Goal: Information Seeking & Learning: Learn about a topic

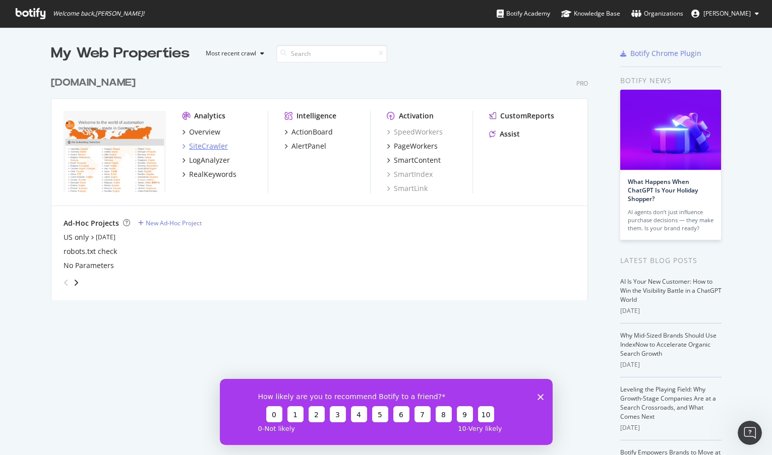
click at [208, 147] on div "SiteCrawler" at bounding box center [208, 146] width 39 height 10
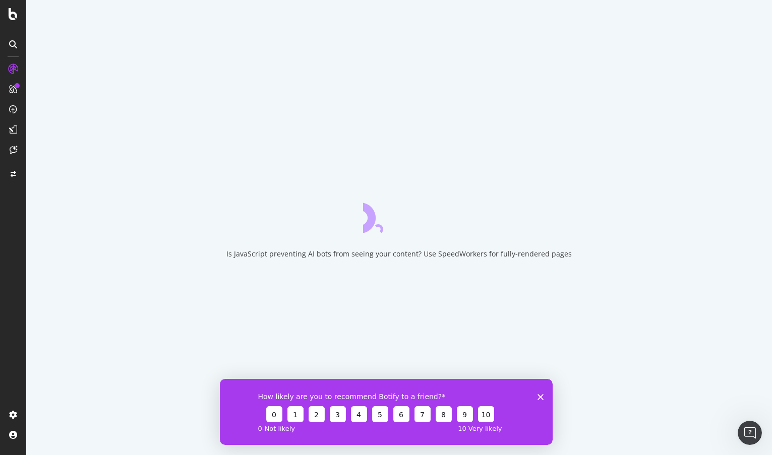
click at [542, 396] on icon "Close survey" at bounding box center [540, 397] width 6 height 6
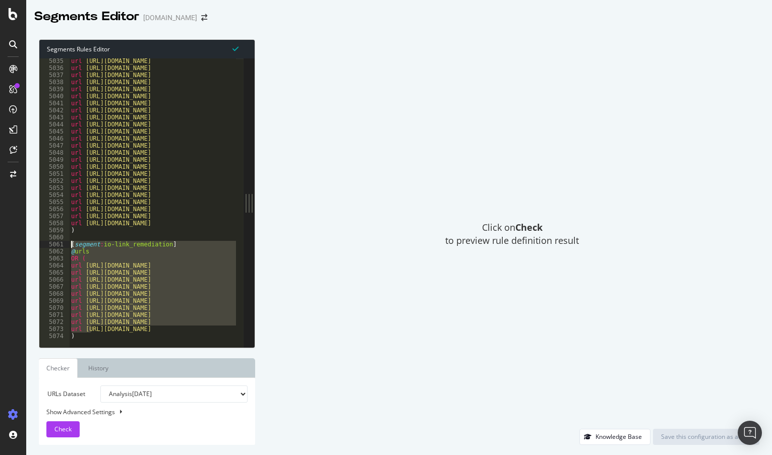
drag, startPoint x: 92, startPoint y: 328, endPoint x: 66, endPoint y: 247, distance: 84.8
click at [66, 247] on div "url [URL][DOMAIN_NAME] 5035 5036 5037 5038 5039 5040 5041 5042 5043 5044 5045 5…" at bounding box center [141, 202] width 204 height 289
click at [120, 335] on div "url [URL][DOMAIN_NAME] url [URL][DOMAIN_NAME] url [URL][DOMAIN_NAME] url [URL][…" at bounding box center [338, 204] width 539 height 295
type textarea ")"
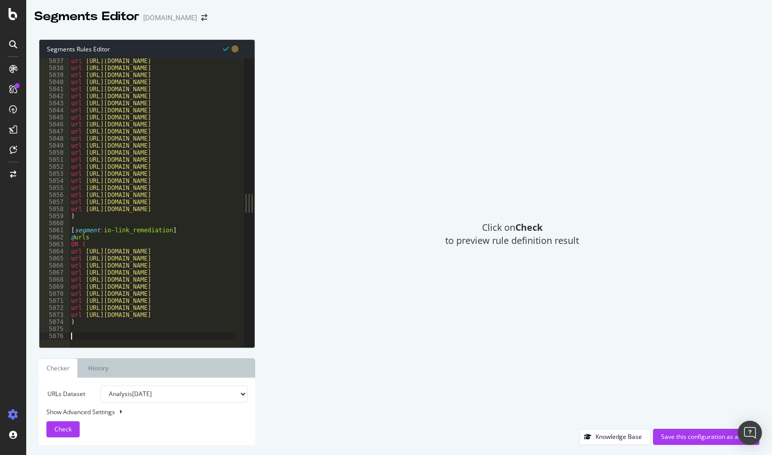
paste textarea "url ht"
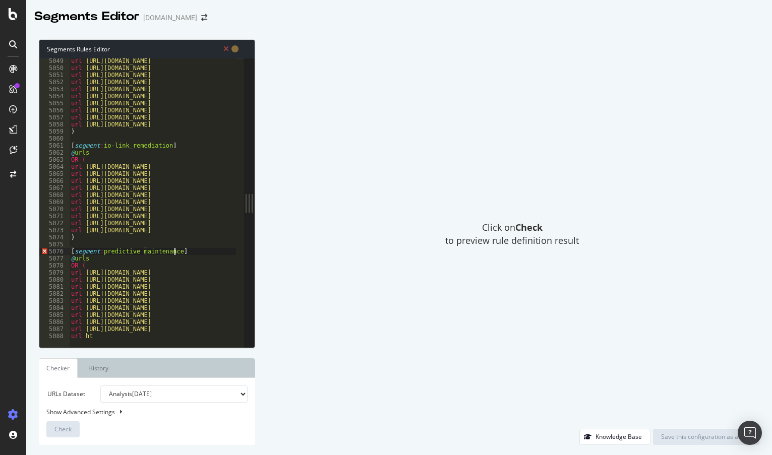
scroll to position [0, 8]
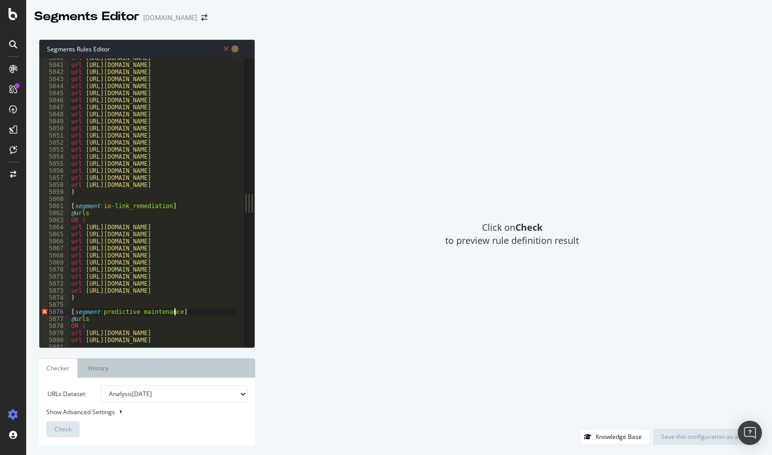
click at [117, 322] on div "url [URL][DOMAIN_NAME] url [URL][DOMAIN_NAME] url [URL][DOMAIN_NAME] url [URL][…" at bounding box center [338, 201] width 539 height 295
click at [136, 309] on div "url [URL][DOMAIN_NAME] url [URL][DOMAIN_NAME] url [URL][DOMAIN_NAME] url [URL][…" at bounding box center [338, 201] width 539 height 295
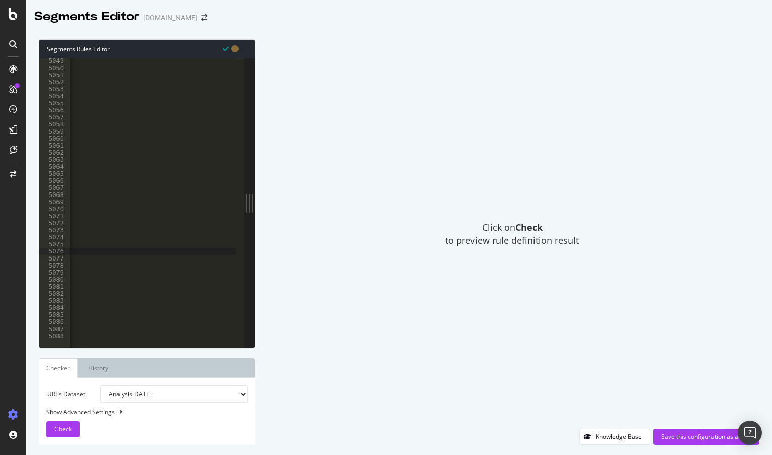
click at [138, 334] on div "url [URL][DOMAIN_NAME] url [URL][DOMAIN_NAME] url [URL][DOMAIN_NAME] url [URL][…" at bounding box center [214, 204] width 539 height 295
drag, startPoint x: 223, startPoint y: 165, endPoint x: 153, endPoint y: 166, distance: 70.1
click at [153, 166] on div "url [URL][DOMAIN_NAME] url [URL][DOMAIN_NAME] url [URL][DOMAIN_NAME] url [URL][…" at bounding box center [228, 204] width 539 height 295
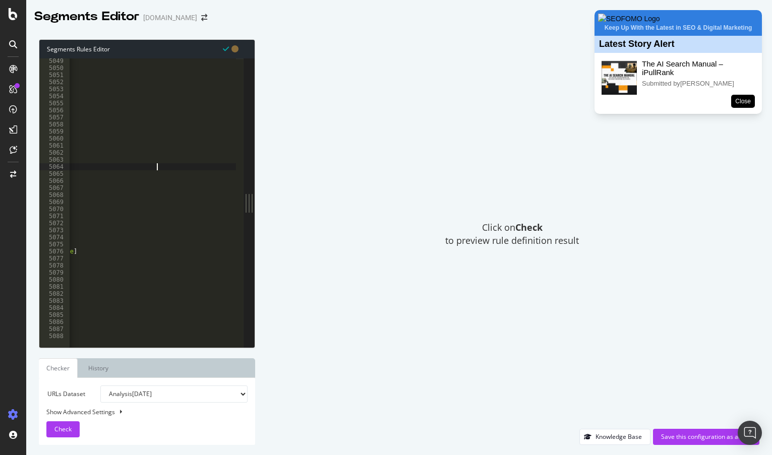
click at [174, 280] on div "url [URL][DOMAIN_NAME] url [URL][DOMAIN_NAME] url [URL][DOMAIN_NAME] url [URL][…" at bounding box center [228, 204] width 539 height 295
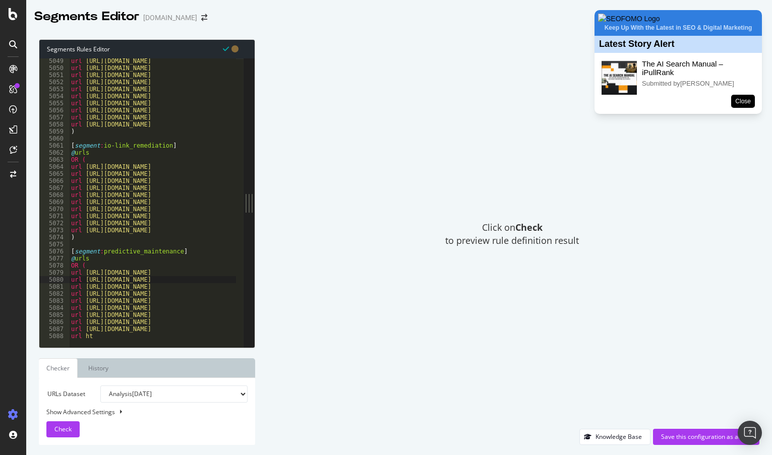
scroll to position [0, 0]
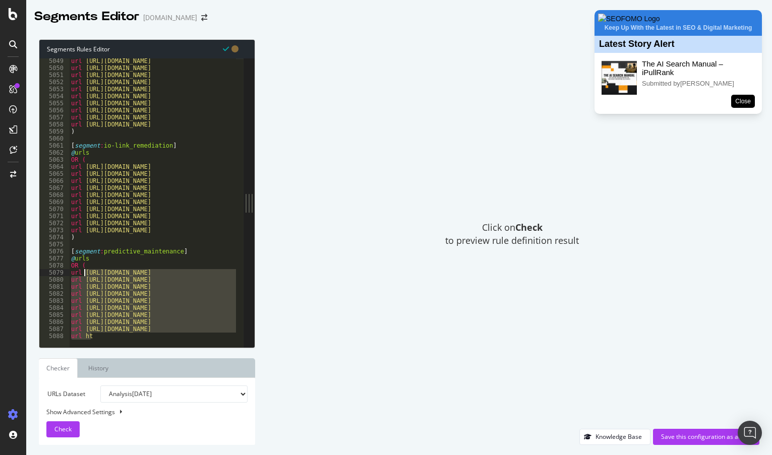
drag, startPoint x: 92, startPoint y: 338, endPoint x: 86, endPoint y: 274, distance: 64.8
click at [86, 274] on div "url [URL][DOMAIN_NAME] 5049 5050 5051 5052 5053 5054 5055 5056 5057 5058 5059 5…" at bounding box center [141, 202] width 204 height 289
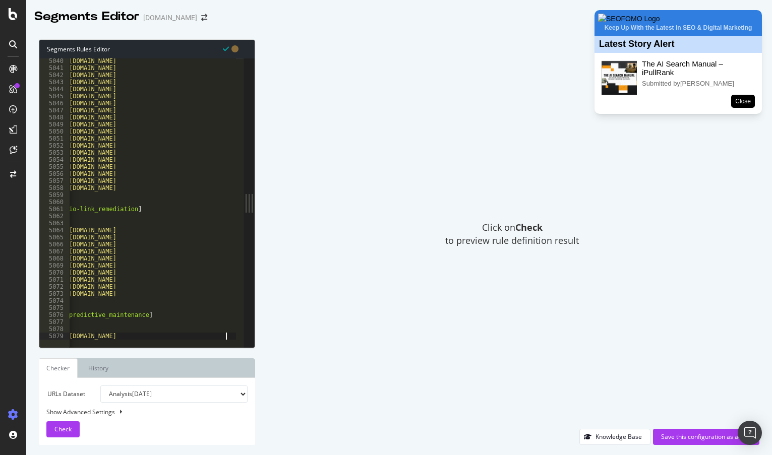
scroll to position [0, 35]
click at [195, 324] on div "url [URL][DOMAIN_NAME] url [URL][DOMAIN_NAME] url [URL][DOMAIN_NAME] url [URL][…" at bounding box center [303, 204] width 539 height 295
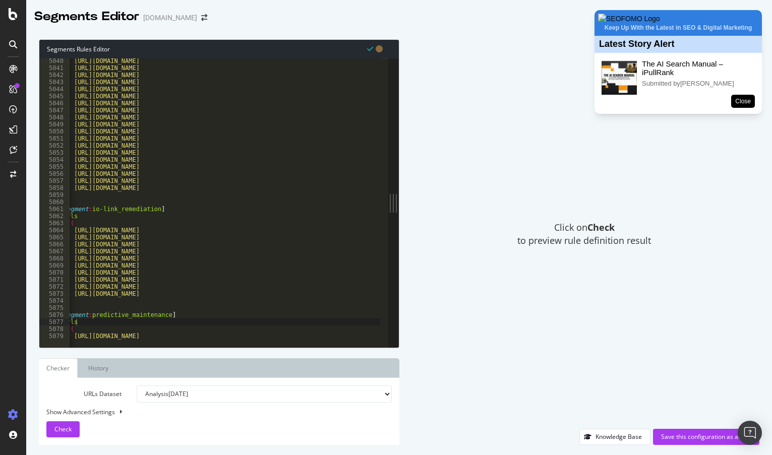
drag, startPoint x: 247, startPoint y: 177, endPoint x: 545, endPoint y: 177, distance: 297.4
click at [545, 177] on div "Segments Rules Editor @urls 5040 5041 5042 5043 5044 5045 5046 5047 5048 5049 5…" at bounding box center [398, 242] width 745 height 426
type textarea "url [URL][DOMAIN_NAME]"
click at [260, 333] on div "url [URL][DOMAIN_NAME] url [URL][DOMAIN_NAME] url [URL][DOMAIN_NAME] url [URL][…" at bounding box center [326, 204] width 539 height 295
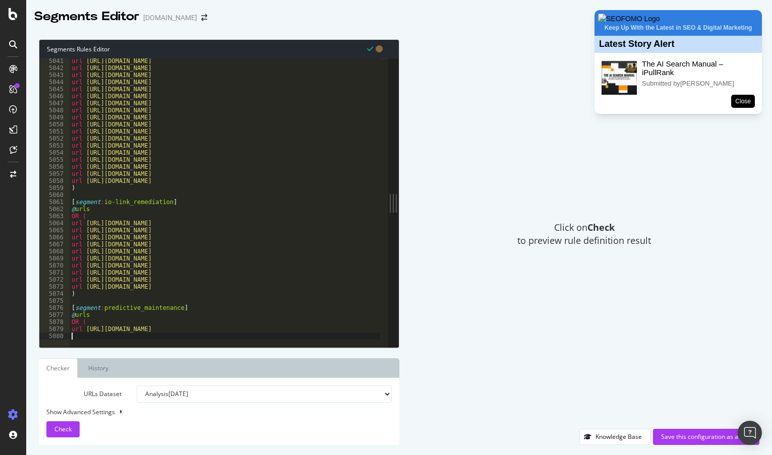
scroll to position [0, 0]
paste textarea "[URL][DOMAIN_NAME][DOMAIN_NAME][DOMAIN_NAME]"
type textarea "[URL][DOMAIN_NAME][DOMAIN_NAME][DOMAIN_NAME]"
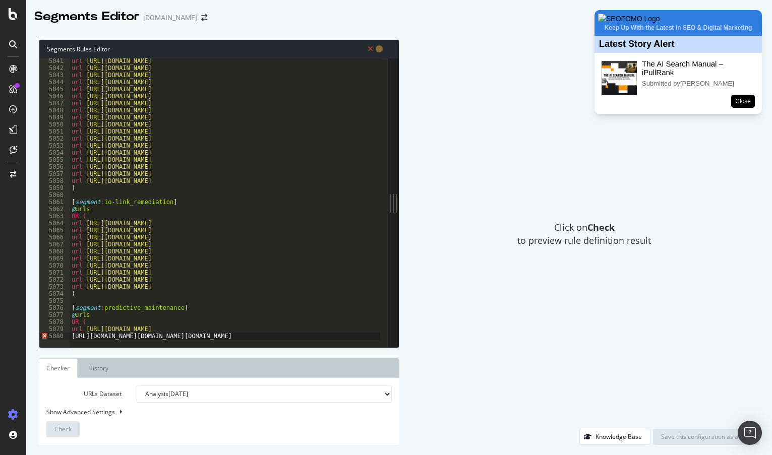
click at [183, 336] on div "url [URL][DOMAIN_NAME] url [URL][DOMAIN_NAME] url [URL][DOMAIN_NAME] url [URL][…" at bounding box center [609, 204] width 1078 height 295
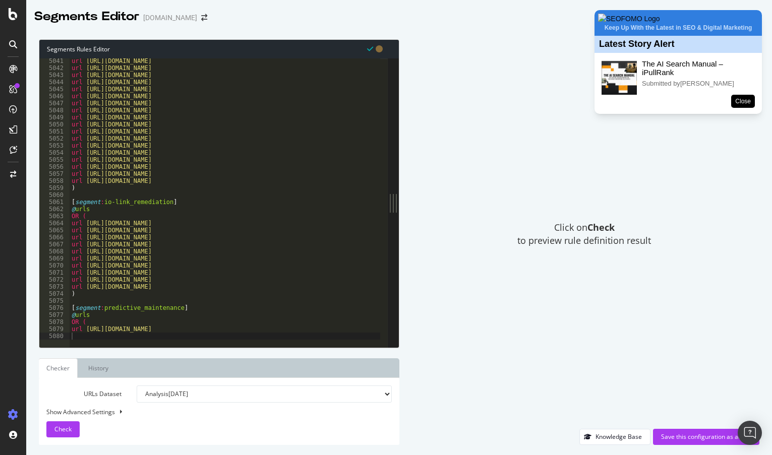
click at [282, 330] on div "url [URL][DOMAIN_NAME] url [URL][DOMAIN_NAME] url [URL][DOMAIN_NAME] url [URL][…" at bounding box center [339, 204] width 539 height 295
type textarea "url [URL][DOMAIN_NAME]"
paste textarea "[URL][DOMAIN_NAME]"
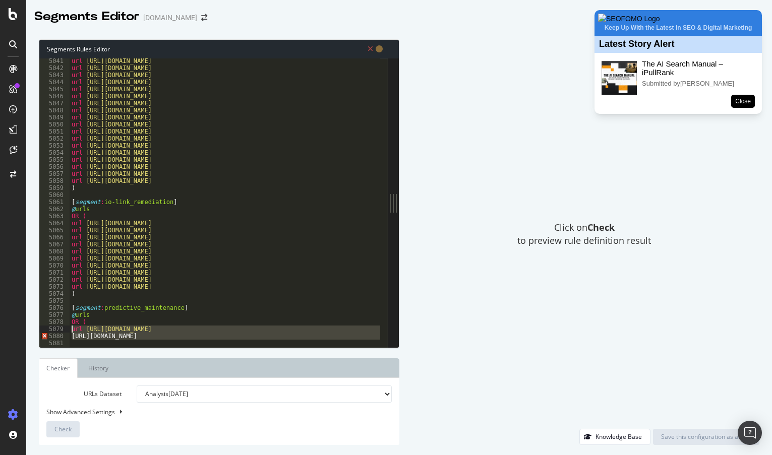
drag, startPoint x: 373, startPoint y: 336, endPoint x: -37, endPoint y: 328, distance: 410.8
click at [0, 328] on html "0 Article words Copy & Analyze Segments Editor [DOMAIN_NAME] Segments Rules Edi…" at bounding box center [386, 227] width 772 height 455
click at [87, 335] on div "url [URL][DOMAIN_NAME] url [URL][DOMAIN_NAME] url [URL][DOMAIN_NAME] url [URL][…" at bounding box center [225, 202] width 310 height 289
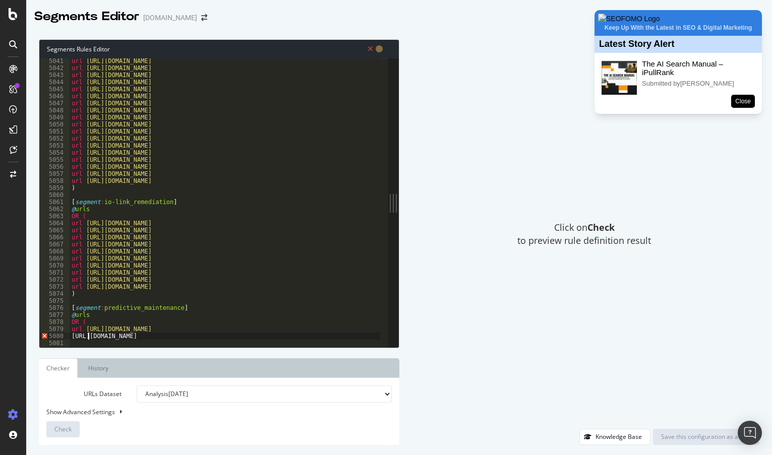
click at [89, 335] on div "url [URL][DOMAIN_NAME] url [URL][DOMAIN_NAME] url [URL][DOMAIN_NAME] url [URL][…" at bounding box center [339, 204] width 539 height 295
click at [89, 335] on div "url [URL][DOMAIN_NAME] url [URL][DOMAIN_NAME] url [URL][DOMAIN_NAME] url [URL][…" at bounding box center [225, 202] width 310 height 289
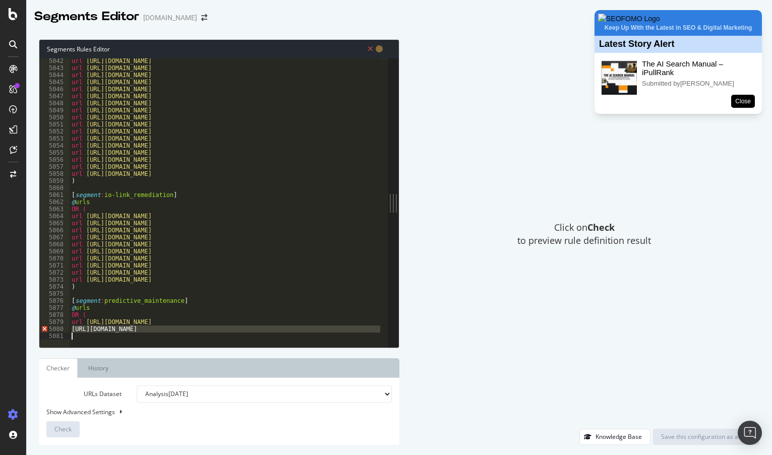
drag, startPoint x: 73, startPoint y: 336, endPoint x: 496, endPoint y: 343, distance: 423.9
click at [495, 343] on div "Segments Rules Editor [URL][DOMAIN_NAME] [CREDIT_CARD_NUMBER] 5046 5047 5048 50…" at bounding box center [398, 242] width 745 height 426
type textarea "[URL][DOMAIN_NAME]"
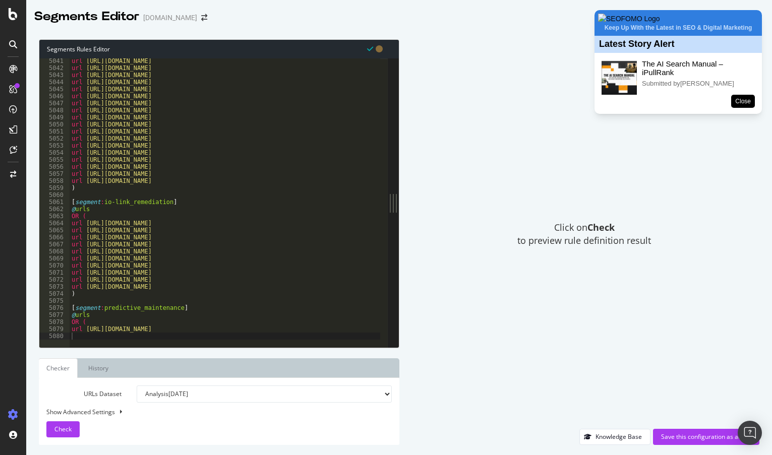
click at [299, 332] on div "url [URL][DOMAIN_NAME] url [URL][DOMAIN_NAME] url [URL][DOMAIN_NAME] url [URL][…" at bounding box center [339, 204] width 539 height 295
type textarea "url [URL][DOMAIN_NAME]"
paste textarea "[URL][DOMAIN_NAME]"
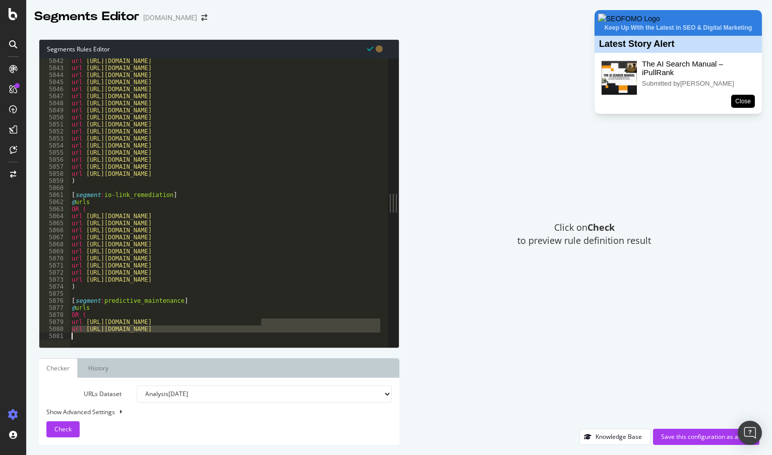
scroll to position [0, 0]
drag, startPoint x: 153, startPoint y: 332, endPoint x: 867, endPoint y: 415, distance: 718.9
click at [771, 415] on html "0 Article words Copy & Analyze Segments Editor [DOMAIN_NAME] Segments Rules Edi…" at bounding box center [386, 227] width 772 height 455
click at [221, 332] on div "url [URL][DOMAIN_NAME] url [URL][DOMAIN_NAME] url [URL][DOMAIN_NAME] url [URL][…" at bounding box center [225, 202] width 310 height 289
drag, startPoint x: 223, startPoint y: 332, endPoint x: 716, endPoint y: 369, distance: 494.8
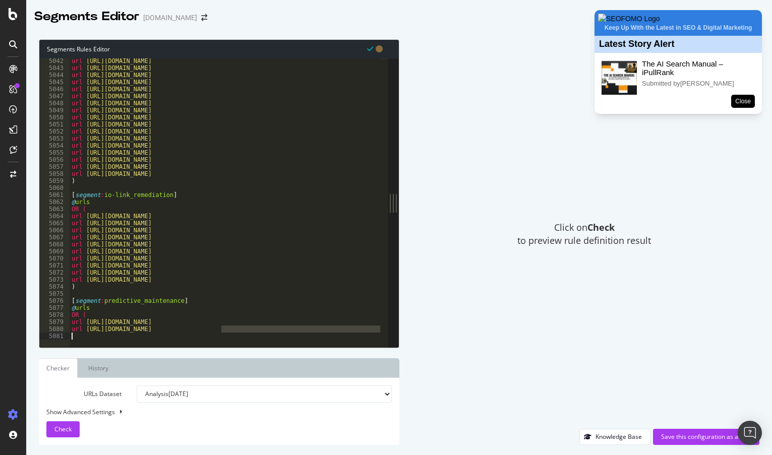
click at [716, 369] on div "Segments Rules Editor url [URL][DOMAIN_NAME] [CREDIT_CARD_NUMBER] 5046 5047 504…" at bounding box center [398, 242] width 745 height 426
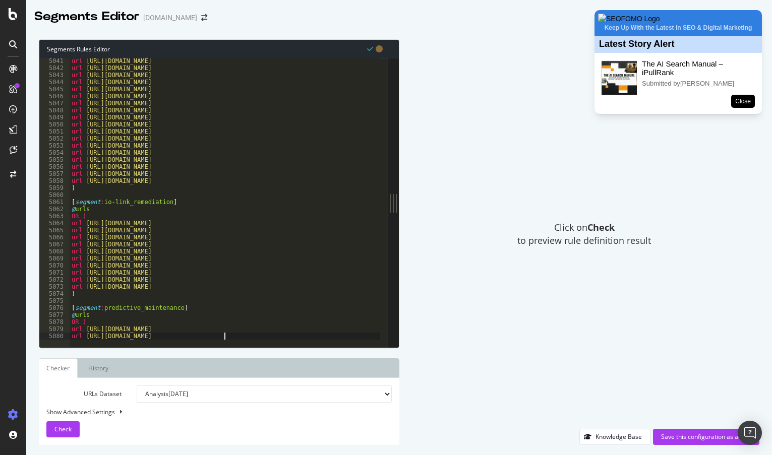
scroll to position [0, 12]
type textarea "url [URL][DOMAIN_NAME]"
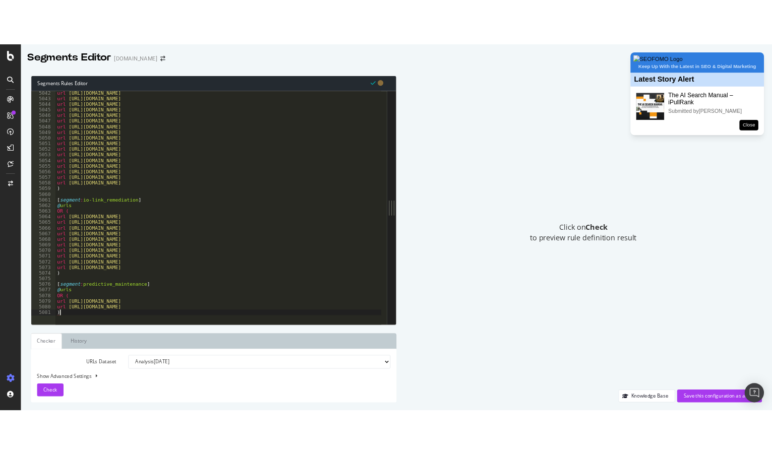
scroll to position [16230, 0]
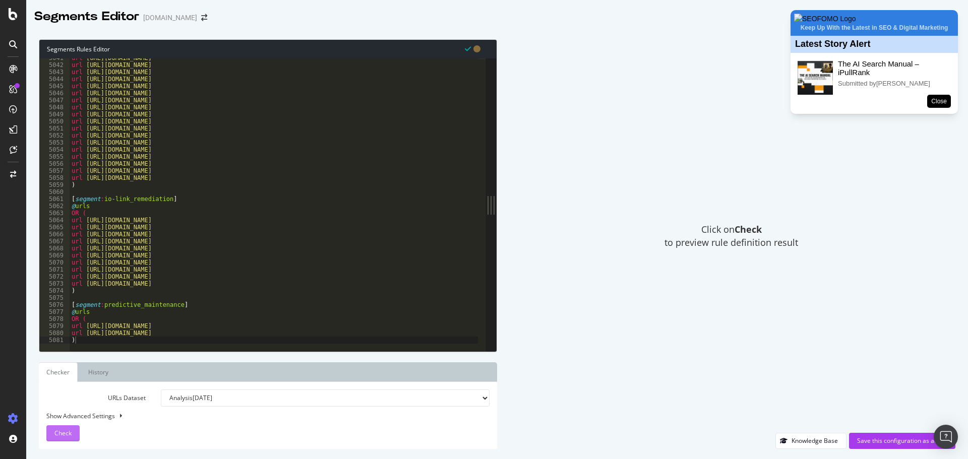
click at [74, 429] on button "Check" at bounding box center [62, 433] width 33 height 16
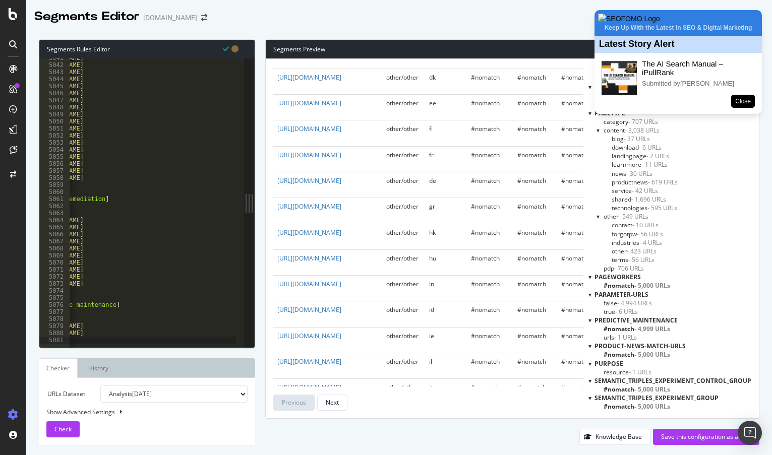
scroll to position [0, 75]
click at [182, 326] on div "url [URL][DOMAIN_NAME] url [URL][DOMAIN_NAME] url [URL][DOMAIN_NAME] url [URL][…" at bounding box center [263, 201] width 539 height 295
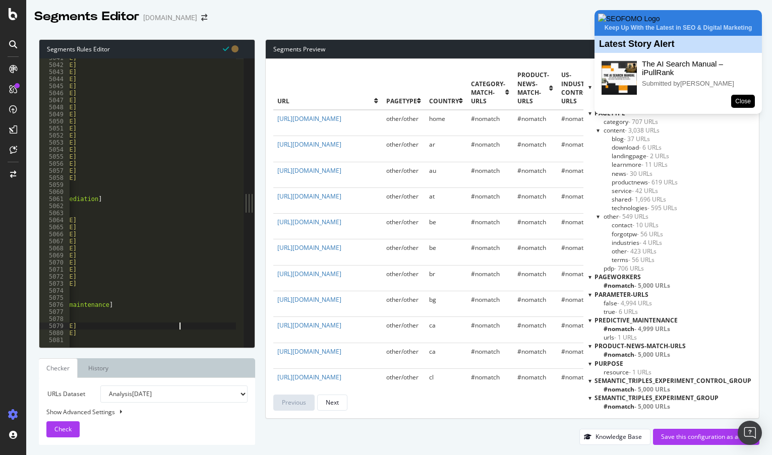
click at [151, 333] on div "url [URL][DOMAIN_NAME] url [URL][DOMAIN_NAME] url [URL][DOMAIN_NAME] url [URL][…" at bounding box center [263, 201] width 539 height 295
click at [57, 426] on span "Check" at bounding box center [62, 429] width 17 height 9
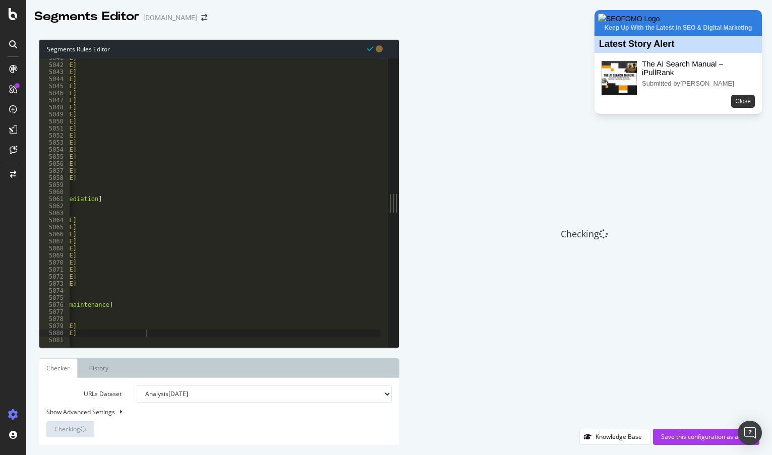
click at [740, 108] on button "Close" at bounding box center [743, 101] width 24 height 13
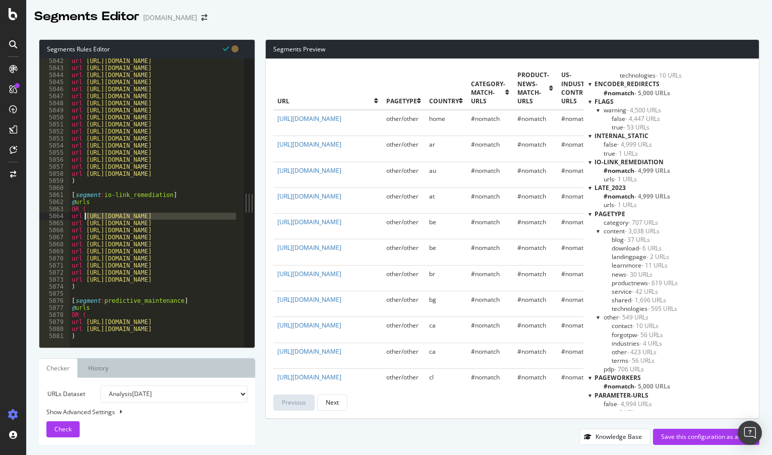
drag, startPoint x: 86, startPoint y: 213, endPoint x: 201, endPoint y: 213, distance: 115.4
click at [86, 215] on div "url [URL][DOMAIN_NAME] url [URL][DOMAIN_NAME] url [URL][DOMAIN_NAME] url [URL][…" at bounding box center [339, 204] width 539 height 295
paste textarea "io-link-introduction"
type textarea "url [URL][DOMAIN_NAME]"
click at [64, 427] on span "Check" at bounding box center [62, 429] width 17 height 9
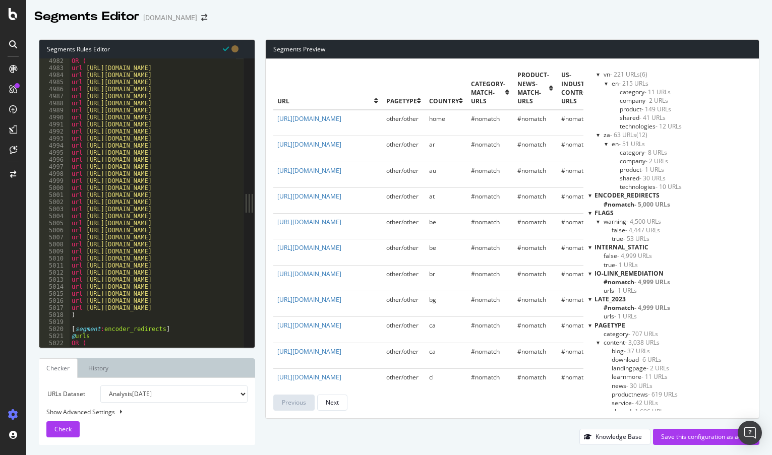
scroll to position [16234, 0]
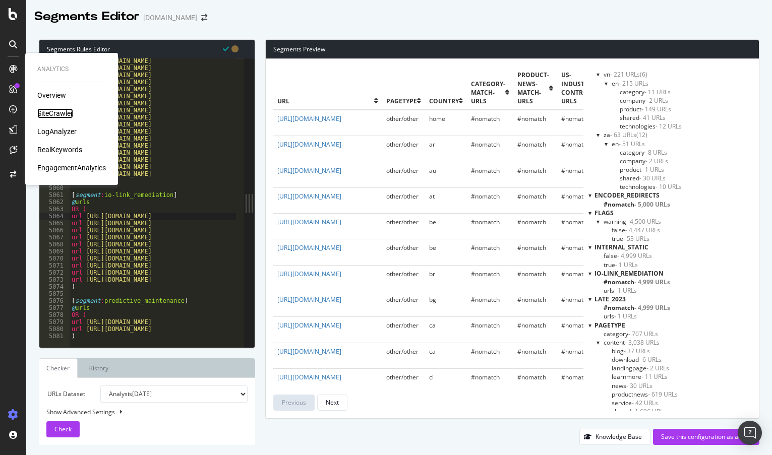
click at [66, 115] on div "SiteCrawler" at bounding box center [55, 113] width 36 height 10
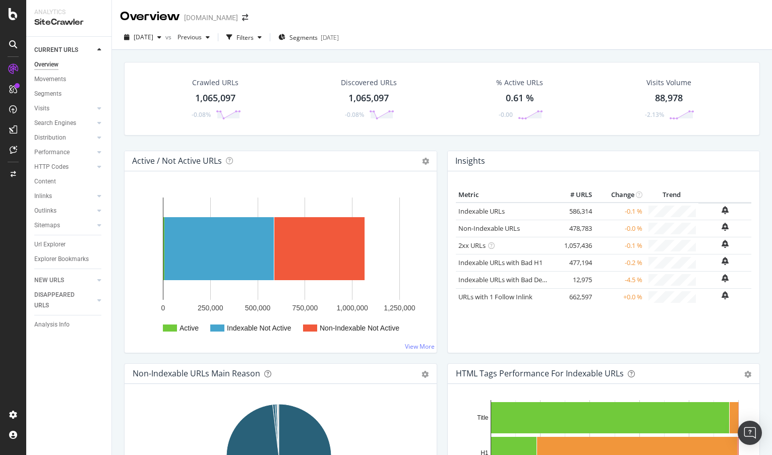
click at [100, 117] on div "Search Engines" at bounding box center [72, 123] width 77 height 15
click at [102, 120] on div at bounding box center [99, 123] width 10 height 10
click at [99, 106] on icon at bounding box center [99, 108] width 4 height 6
click at [79, 150] on link "Search Engines" at bounding box center [64, 152] width 60 height 11
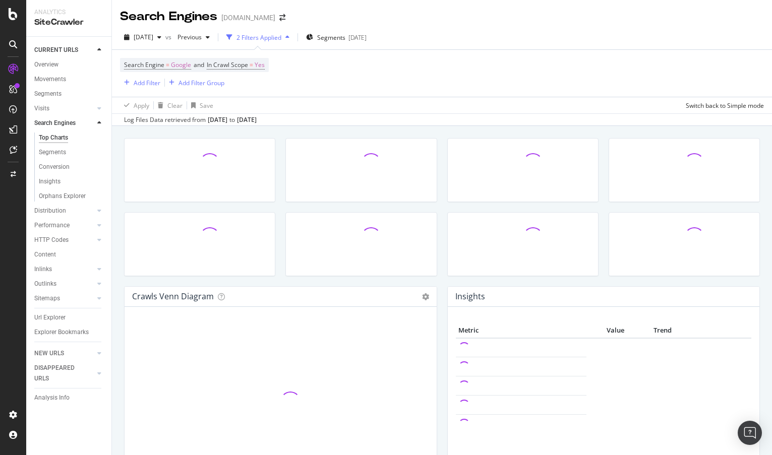
click at [293, 44] on div "2 Filters Applied" at bounding box center [257, 37] width 71 height 15
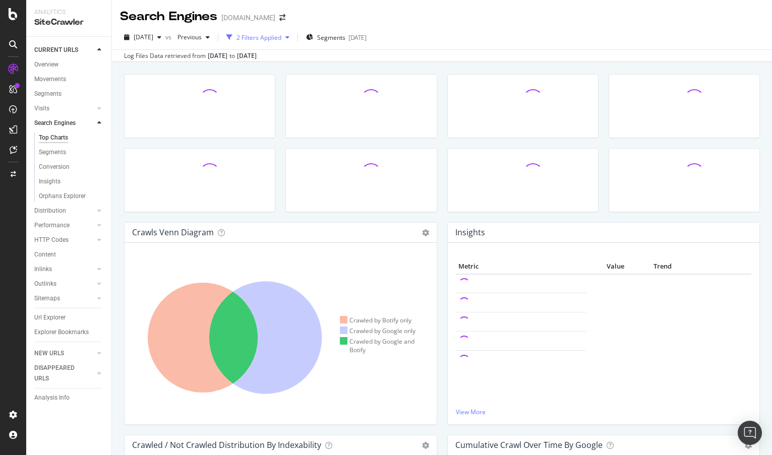
click at [281, 38] on div "2 Filters Applied" at bounding box center [258, 37] width 45 height 9
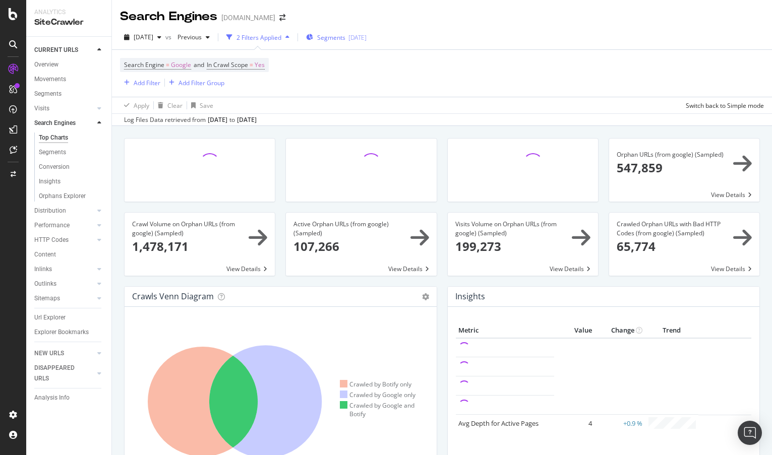
click at [366, 39] on div "[DATE]" at bounding box center [357, 37] width 18 height 9
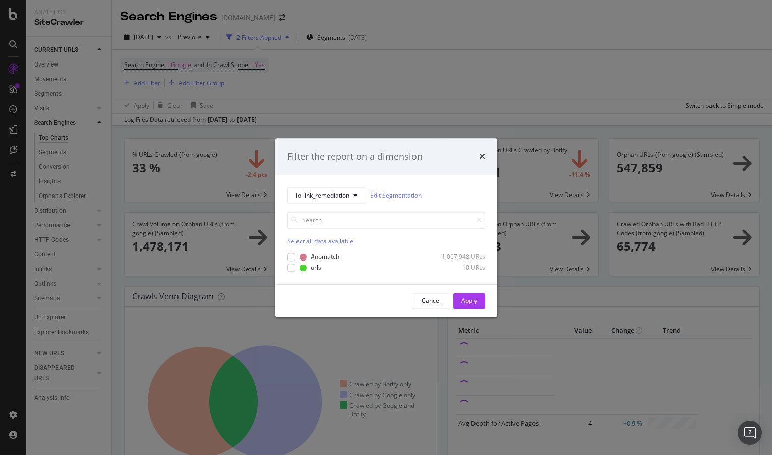
click at [294, 272] on div "#nomatch 1,067,948 URLs urls 10 URLs" at bounding box center [386, 262] width 198 height 19
click at [290, 269] on div "modal" at bounding box center [291, 268] width 8 height 8
click at [470, 302] on div "Apply" at bounding box center [469, 300] width 16 height 9
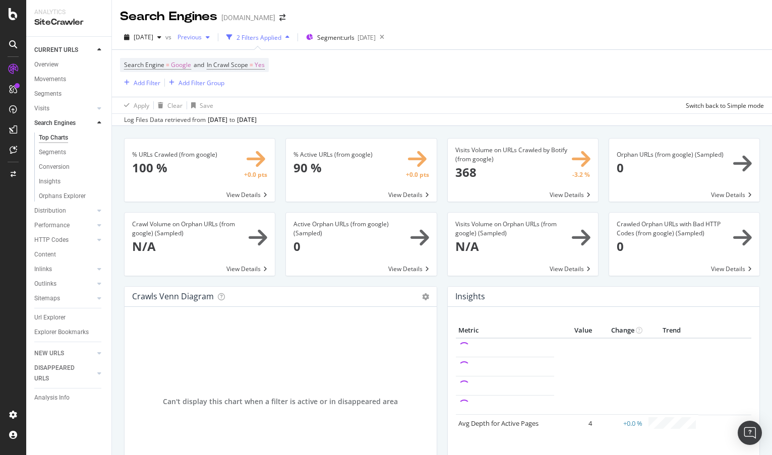
click at [202, 34] on span "Previous" at bounding box center [187, 37] width 28 height 9
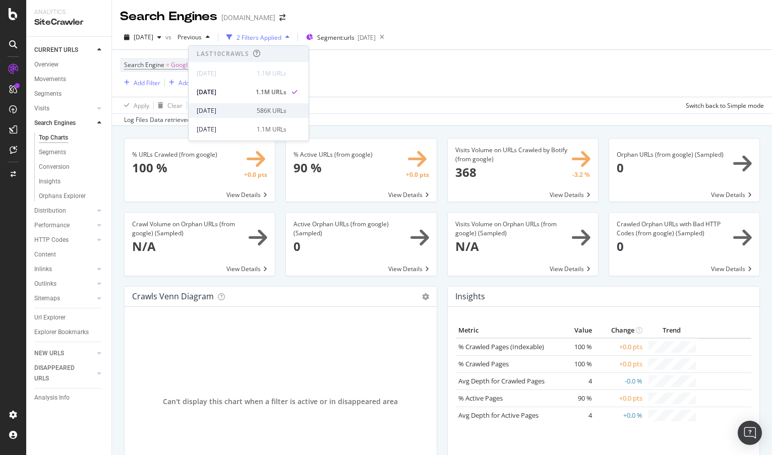
click at [227, 114] on div "[DATE]" at bounding box center [224, 110] width 54 height 9
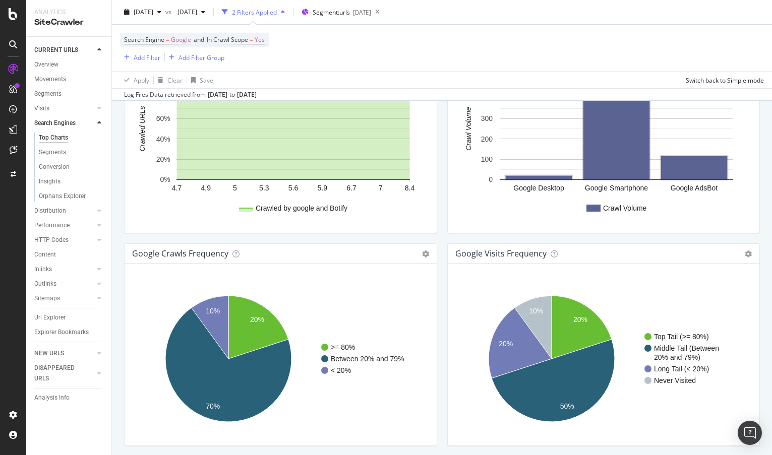
scroll to position [1143, 0]
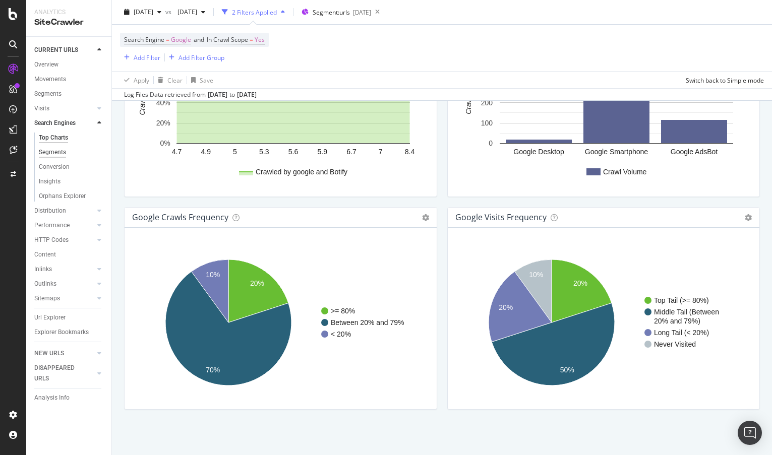
click at [53, 157] on div "Segments" at bounding box center [52, 152] width 27 height 11
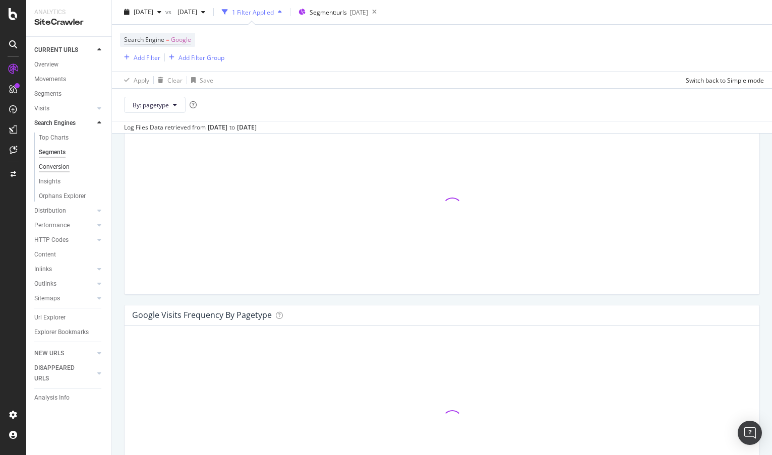
scroll to position [1175, 0]
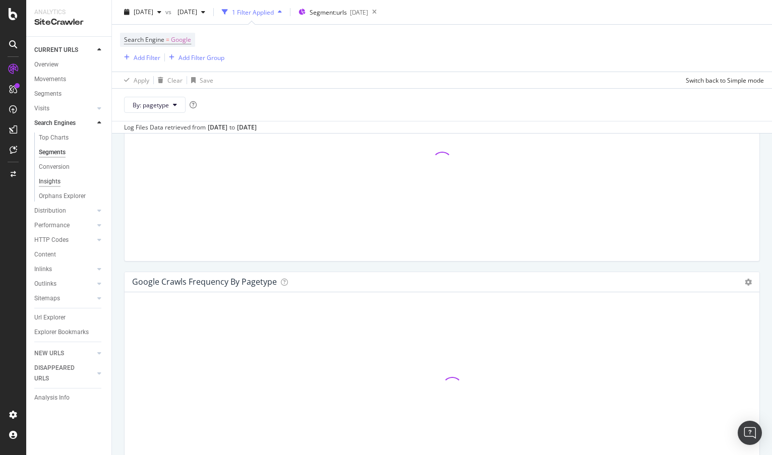
click at [50, 179] on div "Insights" at bounding box center [50, 181] width 22 height 11
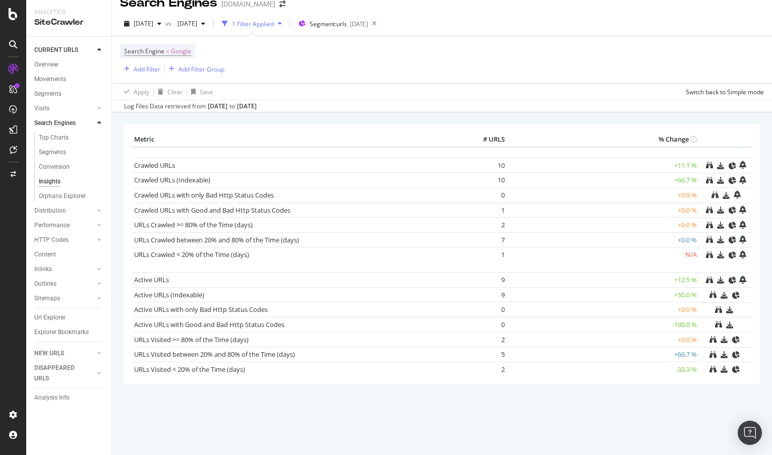
scroll to position [32, 0]
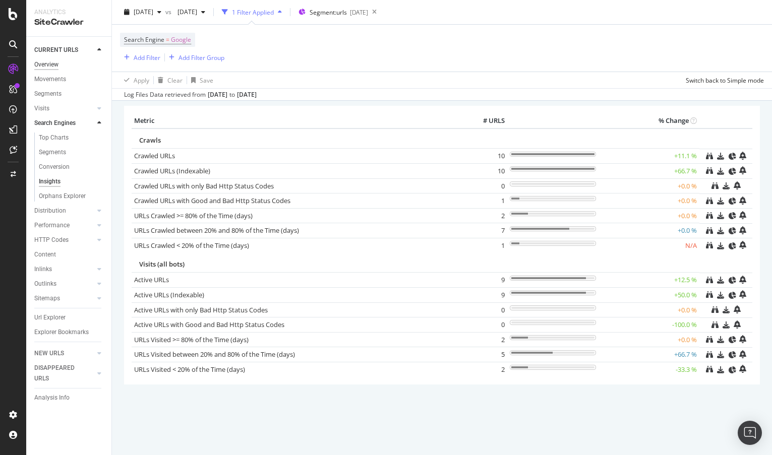
click at [51, 62] on div "Overview" at bounding box center [46, 64] width 24 height 11
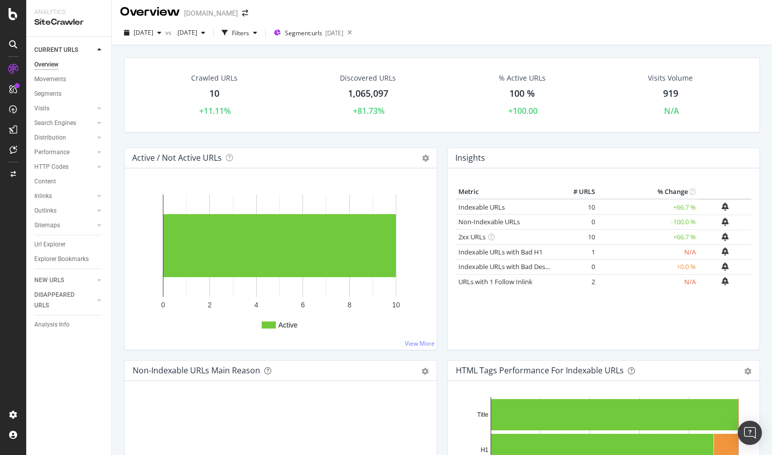
scroll to position [1, 0]
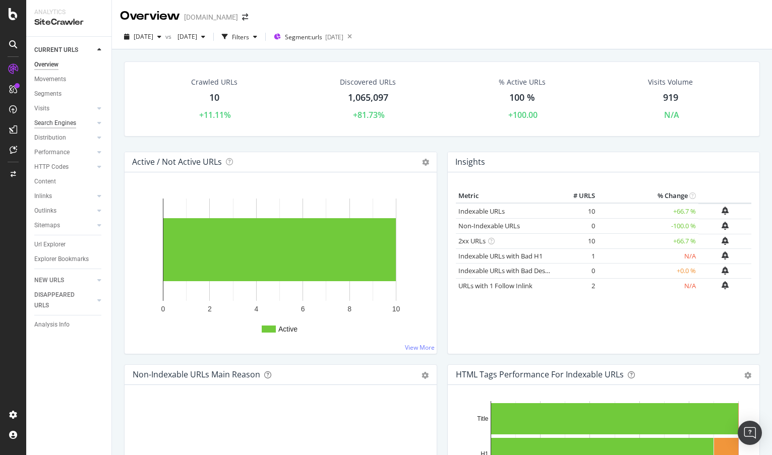
click at [74, 122] on div "Search Engines" at bounding box center [55, 123] width 42 height 11
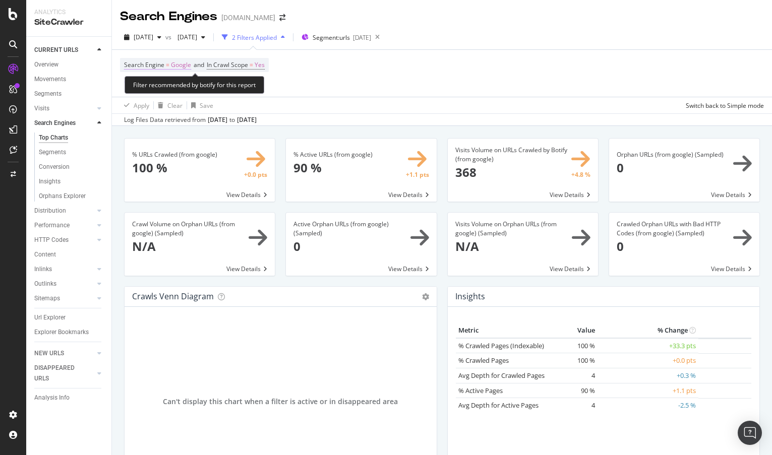
click at [178, 65] on span "Google" at bounding box center [181, 65] width 20 height 14
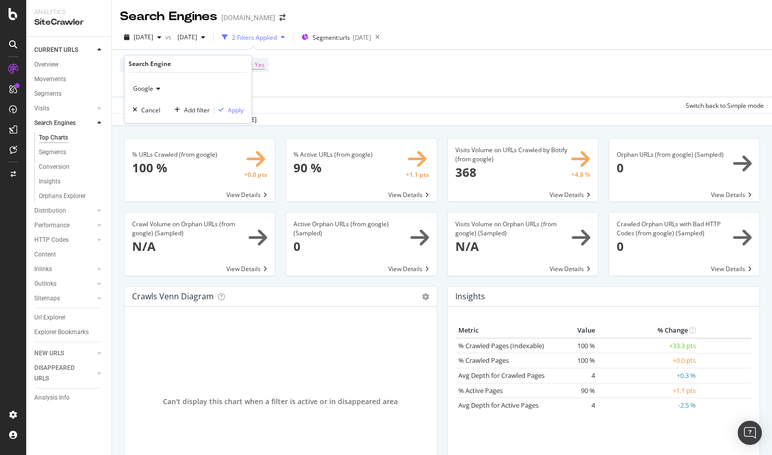
click at [150, 88] on span "Google" at bounding box center [143, 88] width 20 height 9
click at [160, 141] on div "OpenAI" at bounding box center [189, 135] width 108 height 13
click at [236, 109] on div "Apply" at bounding box center [236, 110] width 16 height 9
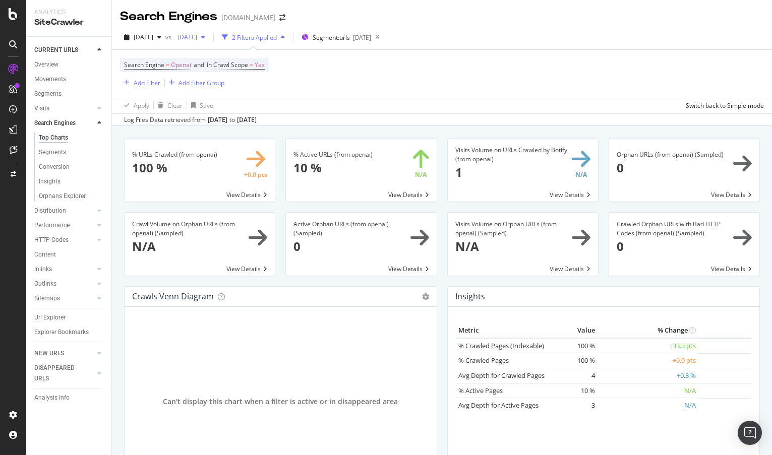
click at [197, 40] on span "[DATE]" at bounding box center [185, 37] width 24 height 9
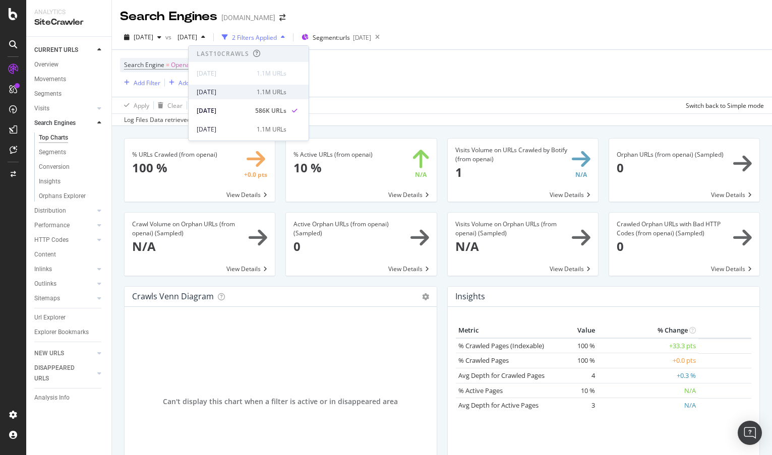
click at [227, 93] on div "[DATE]" at bounding box center [224, 92] width 54 height 9
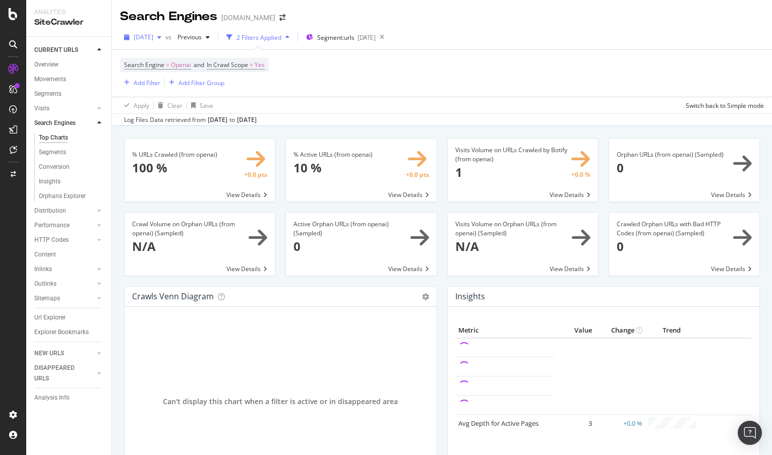
click at [151, 40] on span "[DATE]" at bounding box center [144, 37] width 20 height 9
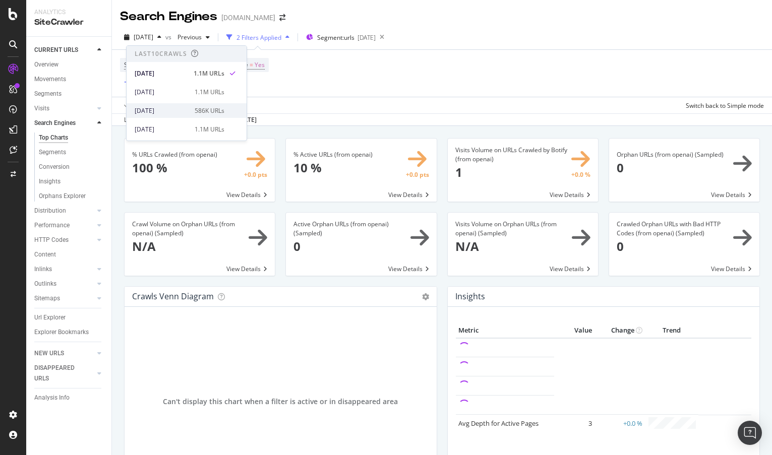
click at [148, 108] on div "[DATE]" at bounding box center [162, 110] width 54 height 9
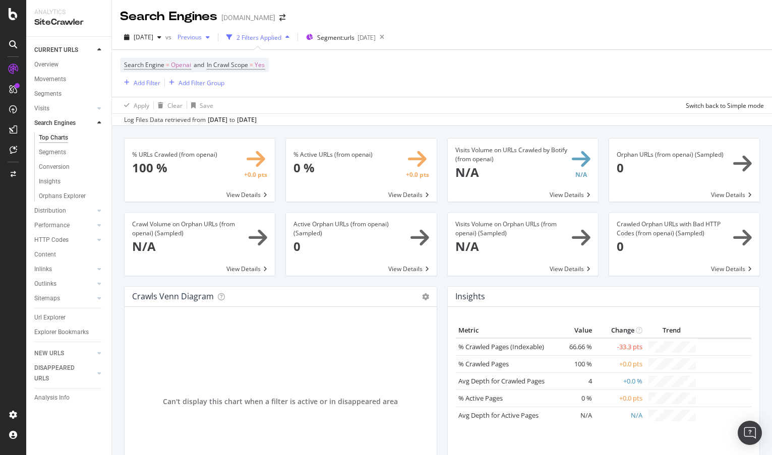
click at [202, 37] on span "Previous" at bounding box center [187, 37] width 28 height 9
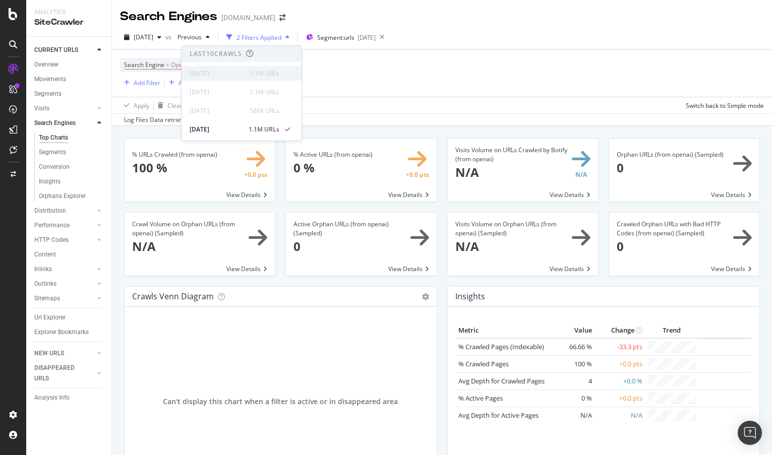
click at [216, 66] on div "[DATE] 1.1M URLs" at bounding box center [241, 73] width 120 height 15
click at [398, 81] on div "Search Engine = Openai and In Crawl Scope = Yes Add Filter Add Filter Group" at bounding box center [442, 73] width 644 height 47
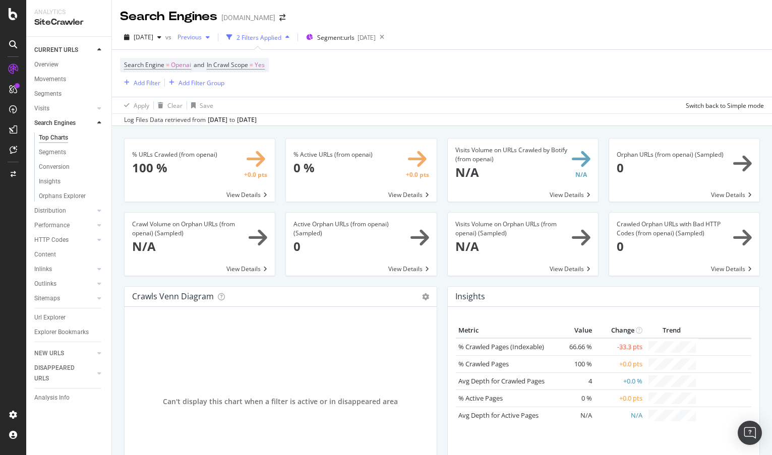
click at [202, 40] on span "Previous" at bounding box center [187, 37] width 28 height 9
click at [153, 35] on span "[DATE]" at bounding box center [144, 37] width 20 height 9
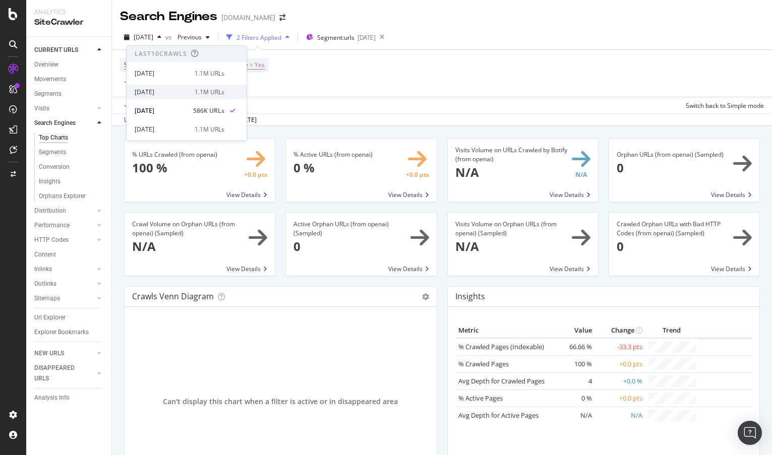
click at [164, 88] on div "[DATE]" at bounding box center [162, 92] width 54 height 9
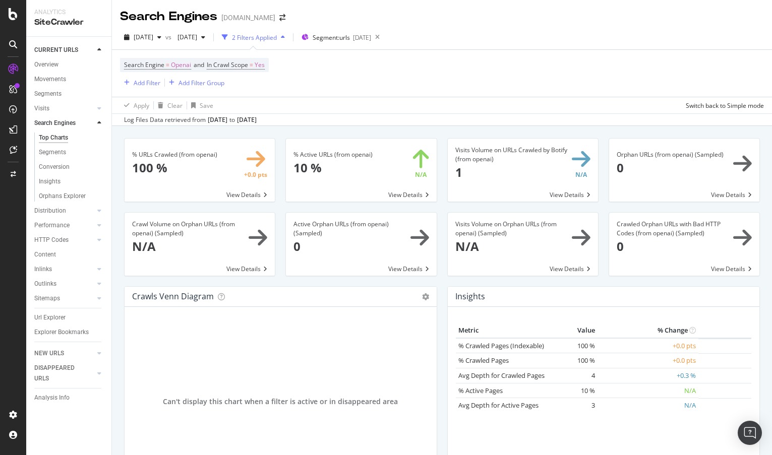
click at [413, 191] on span at bounding box center [361, 170] width 150 height 63
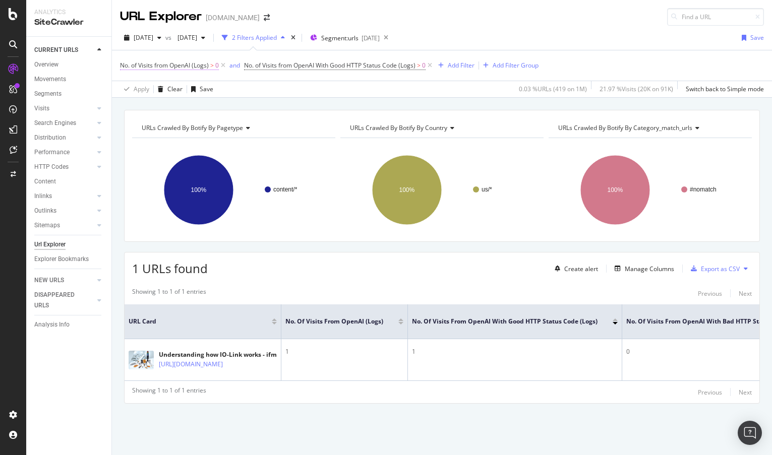
click at [181, 61] on span "No. of Visits from OpenAI (Logs)" at bounding box center [164, 65] width 89 height 9
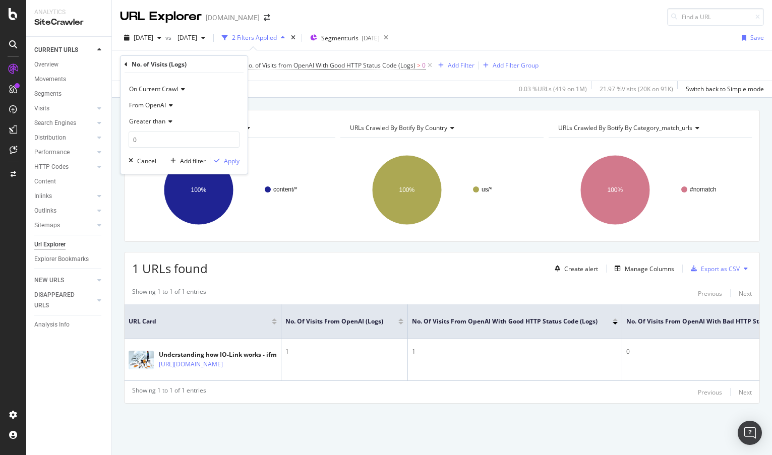
click at [172, 109] on div "From OpenAI" at bounding box center [184, 105] width 111 height 16
click at [165, 144] on div "From Bing" at bounding box center [185, 139] width 108 height 13
click at [231, 168] on div "On Current Crawl From Bing Greater than 0 Cancel Add filter Apply" at bounding box center [183, 123] width 127 height 101
click at [235, 159] on div "Apply" at bounding box center [232, 161] width 16 height 9
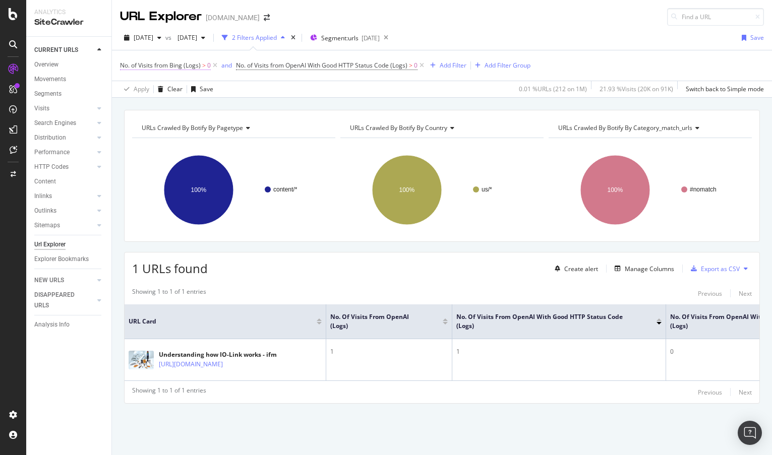
click at [164, 64] on span "No. of Visits from Bing (Logs)" at bounding box center [160, 65] width 81 height 9
